Goal: Transaction & Acquisition: Purchase product/service

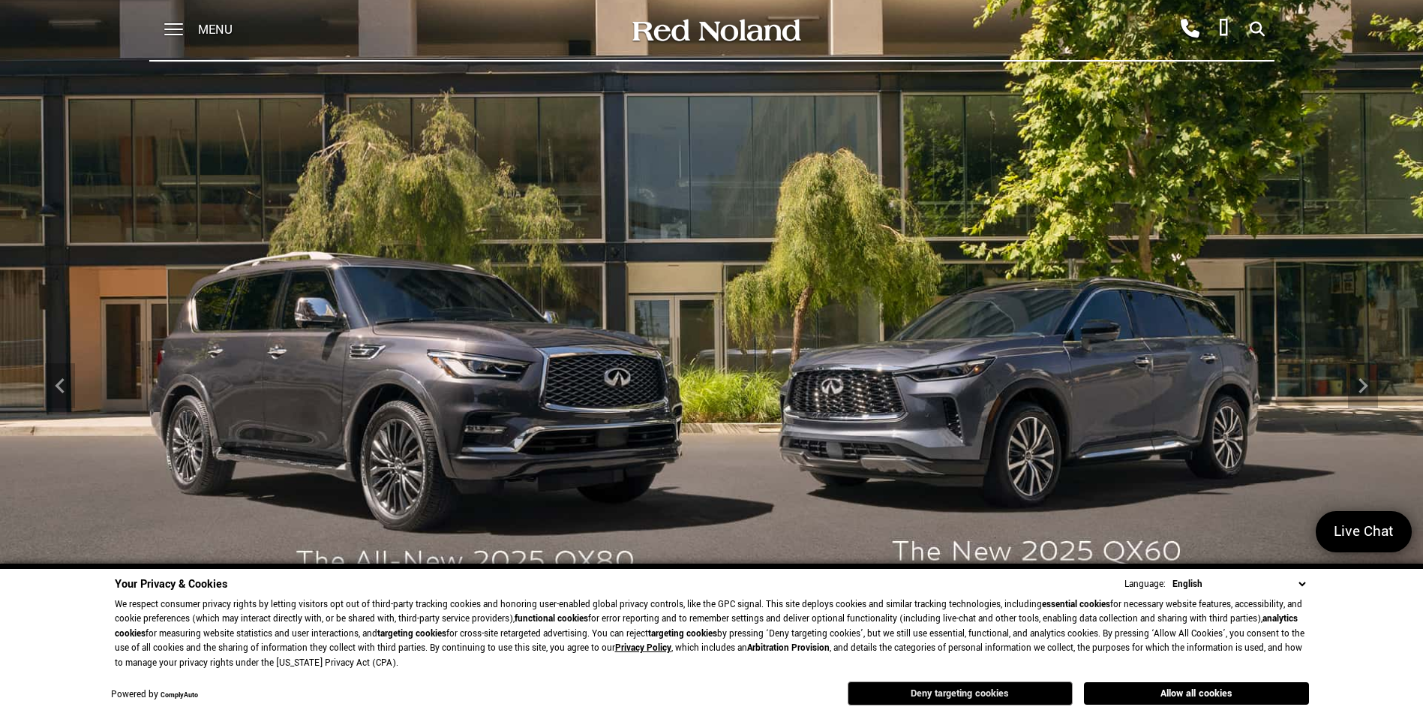
click at [980, 692] on button "Deny targeting cookies" at bounding box center [960, 693] width 225 height 24
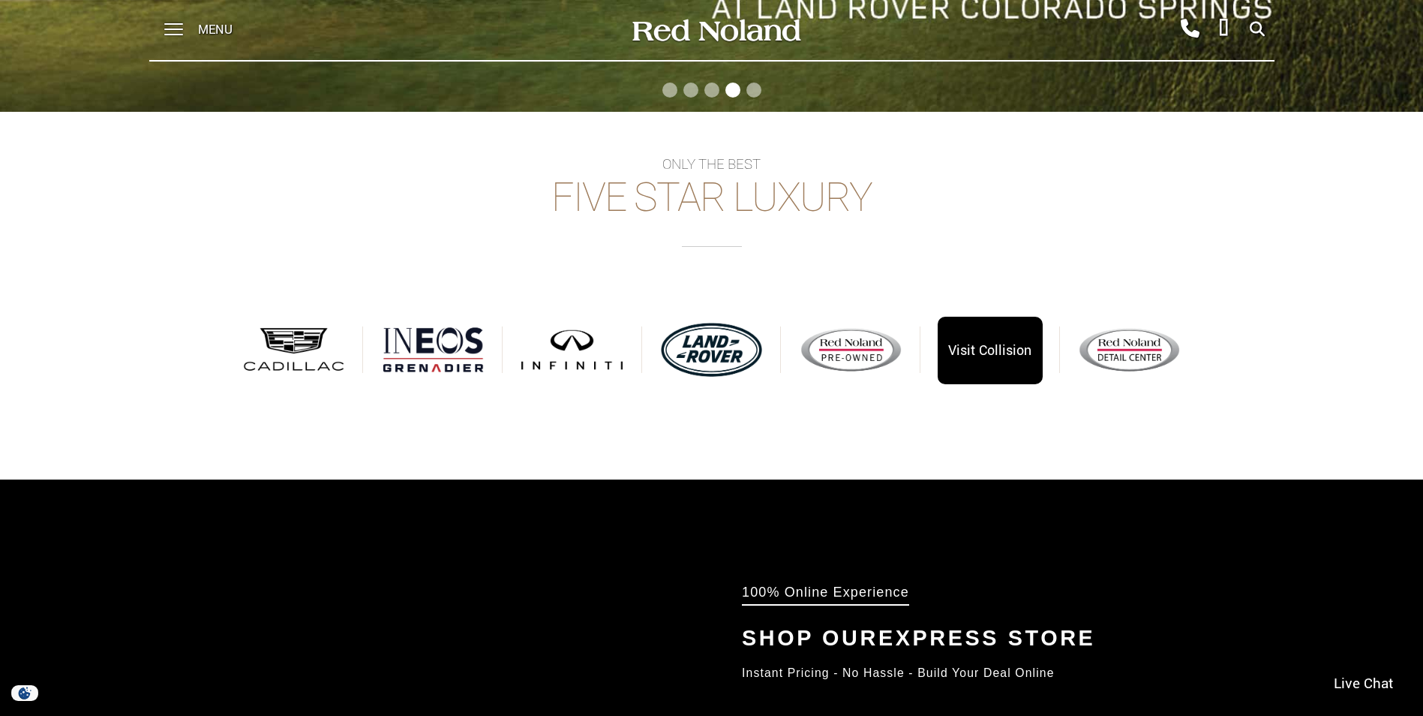
scroll to position [675, 0]
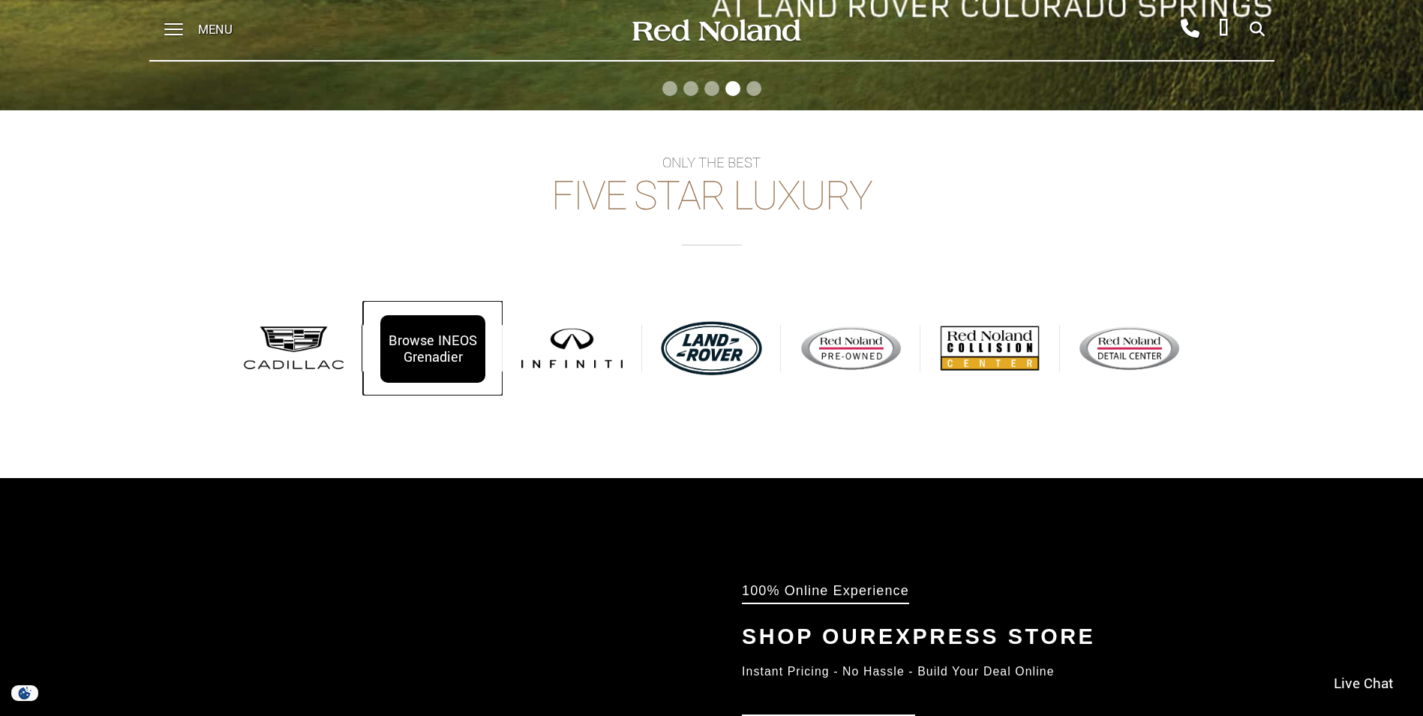
click at [464, 356] on div "Browse INEOS Grenadier" at bounding box center [432, 349] width 104 height 68
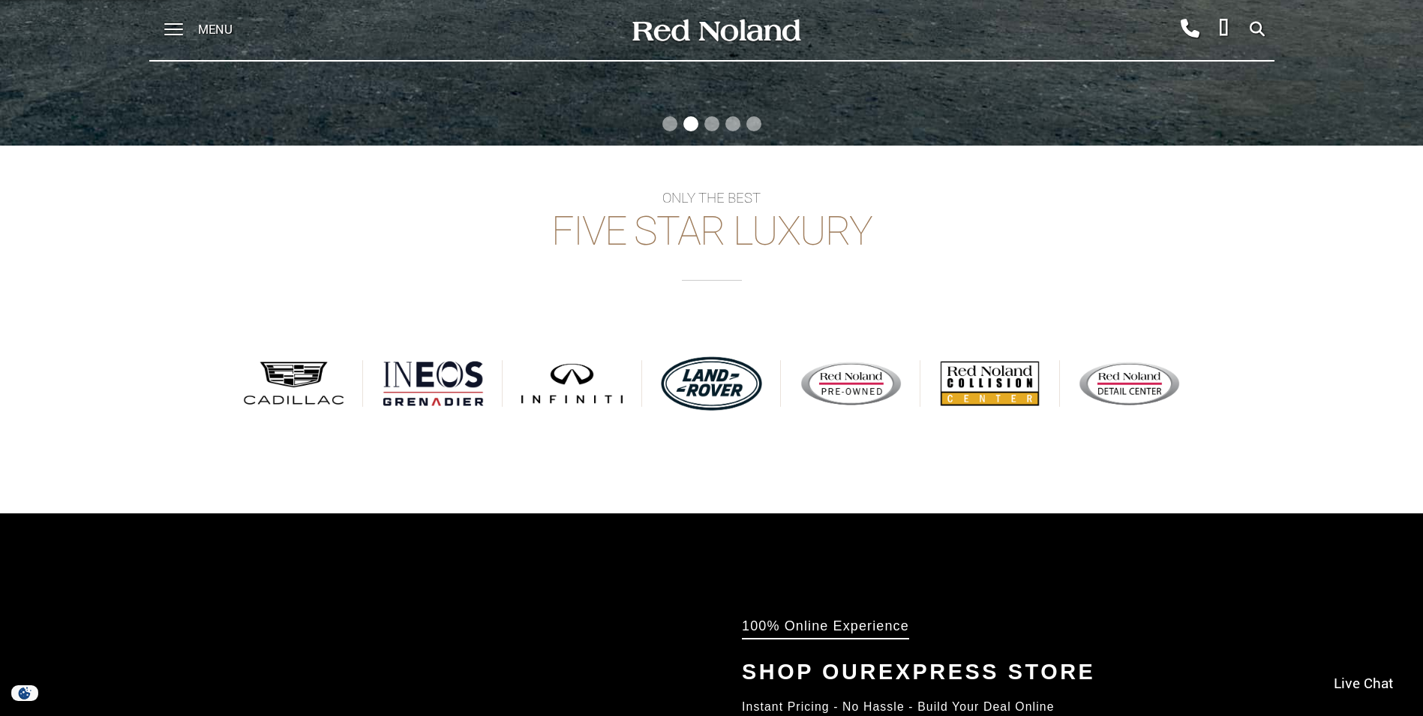
scroll to position [900, 0]
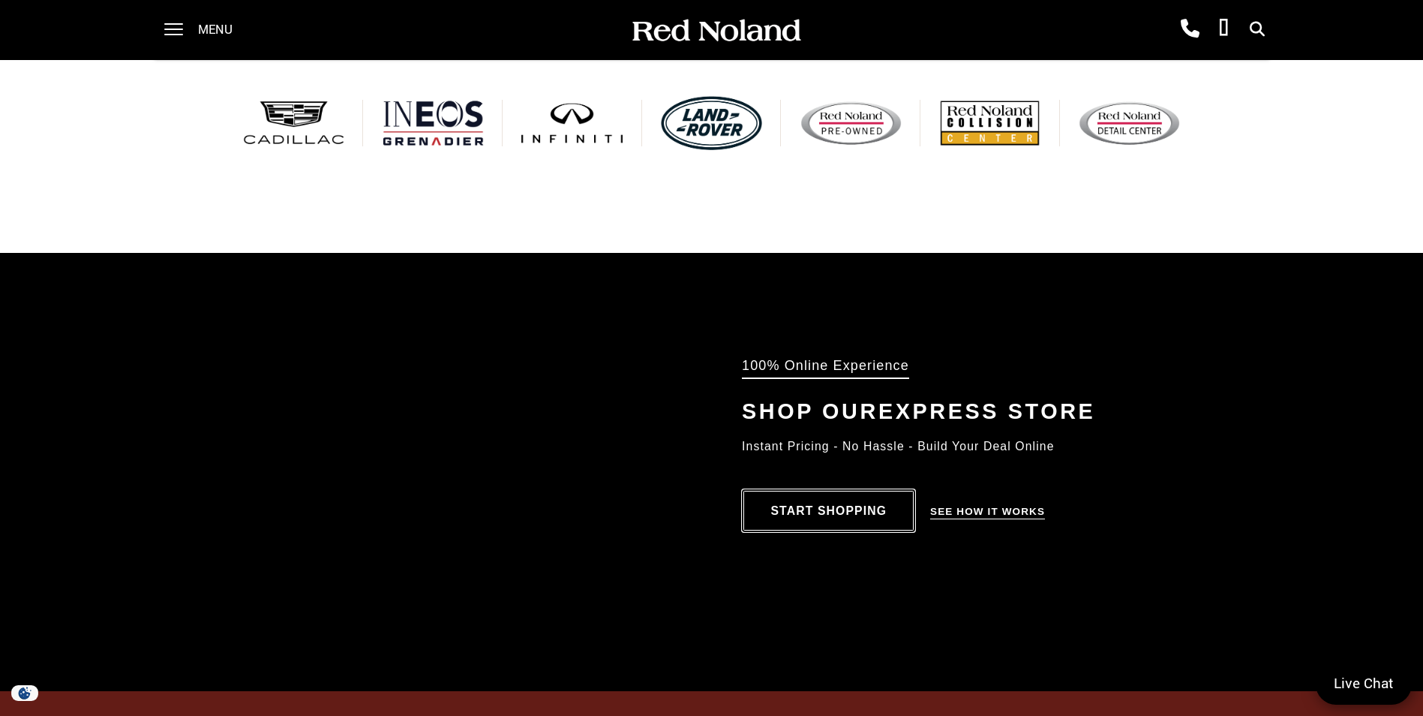
click at [811, 516] on link "Start Shopping" at bounding box center [828, 510] width 173 height 43
click at [807, 509] on link "Start Shopping" at bounding box center [828, 510] width 173 height 43
